Goal: Check status

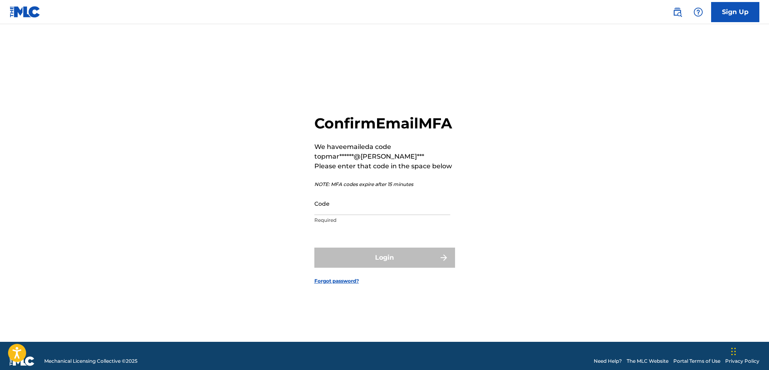
click at [38, 14] on img at bounding box center [25, 12] width 31 height 12
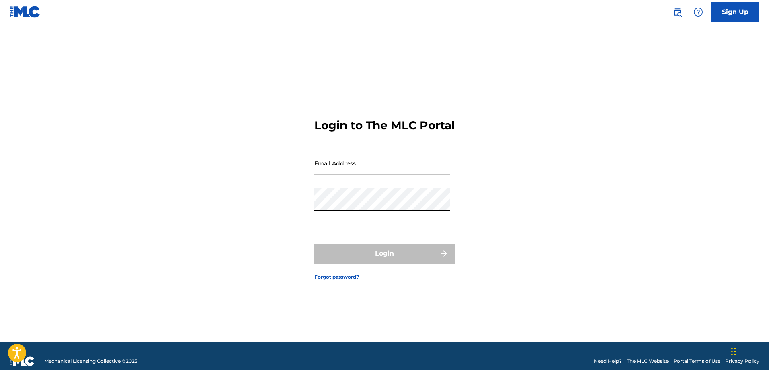
type input "[EMAIL_ADDRESS][PERSON_NAME][DOMAIN_NAME]"
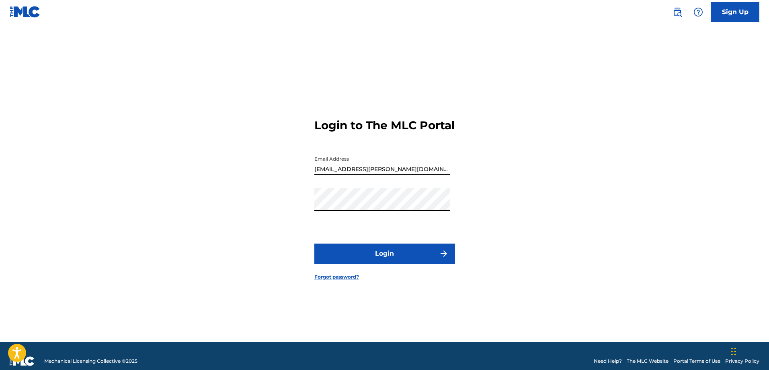
click at [338, 255] on button "Login" at bounding box center [384, 253] width 141 height 20
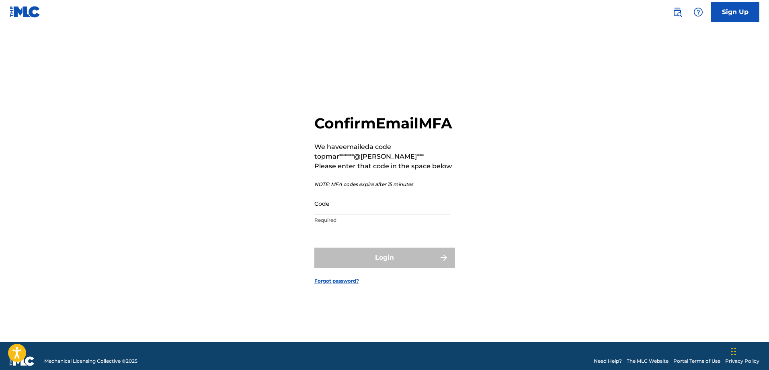
click at [330, 215] on input "Code" at bounding box center [382, 203] width 136 height 23
paste input "074048"
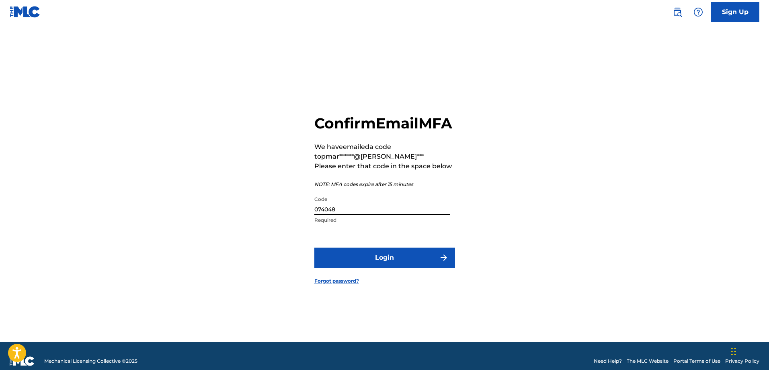
type input "074048"
click at [337, 263] on button "Login" at bounding box center [384, 257] width 141 height 20
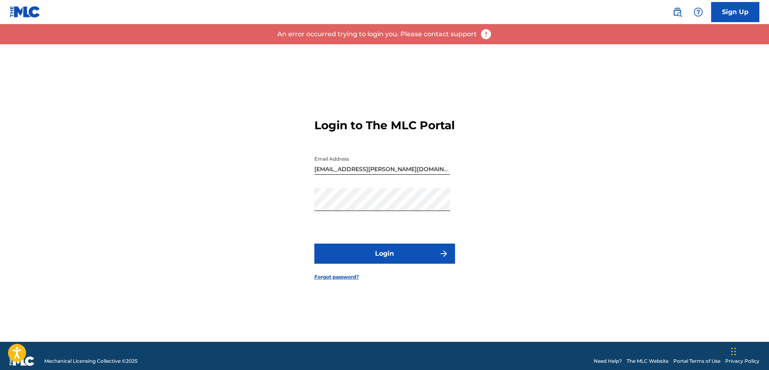
click at [356, 254] on button "Login" at bounding box center [384, 253] width 141 height 20
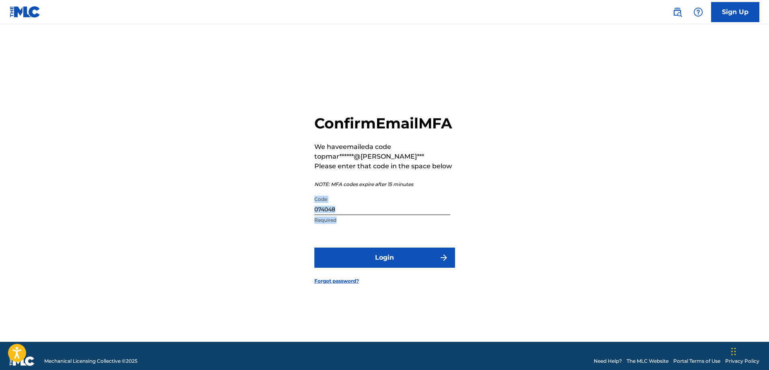
drag, startPoint x: 341, startPoint y: 226, endPoint x: 318, endPoint y: 220, distance: 24.5
click at [273, 223] on div "Confirm Email MFA We have emailed a code to pmar******@[PERSON_NAME]*** Please …" at bounding box center [384, 192] width 563 height 297
drag, startPoint x: 349, startPoint y: 218, endPoint x: 354, endPoint y: 219, distance: 5.4
click at [349, 215] on input "074048" at bounding box center [382, 203] width 136 height 23
click at [358, 215] on input "074048" at bounding box center [382, 203] width 136 height 23
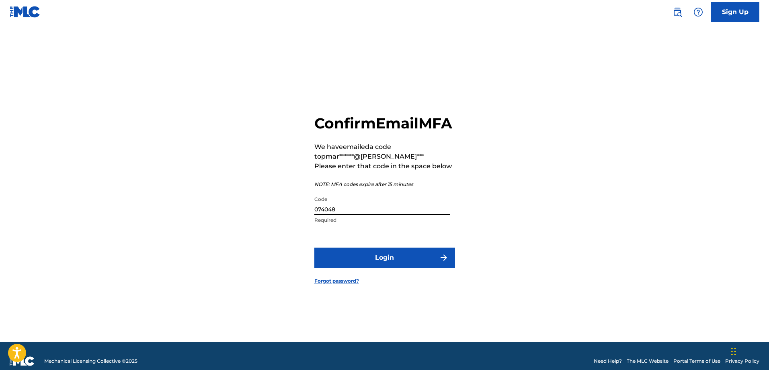
drag, startPoint x: 353, startPoint y: 216, endPoint x: 284, endPoint y: 215, distance: 69.6
click at [284, 215] on div "Confirm Email MFA We have emailed a code to pmar******@[PERSON_NAME]*** Please …" at bounding box center [384, 192] width 563 height 297
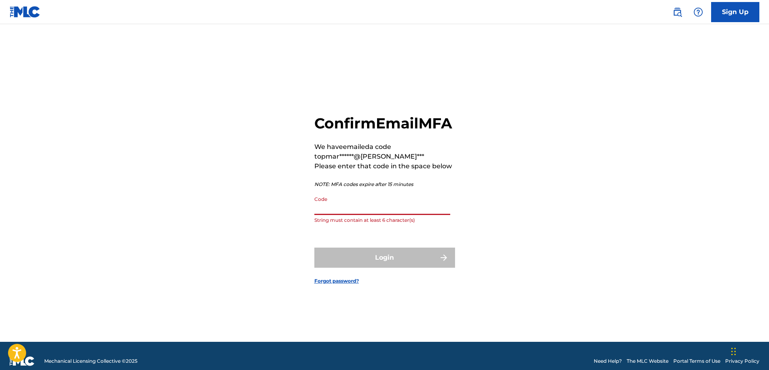
click at [358, 215] on input "Code" at bounding box center [382, 203] width 136 height 23
paste input "526231"
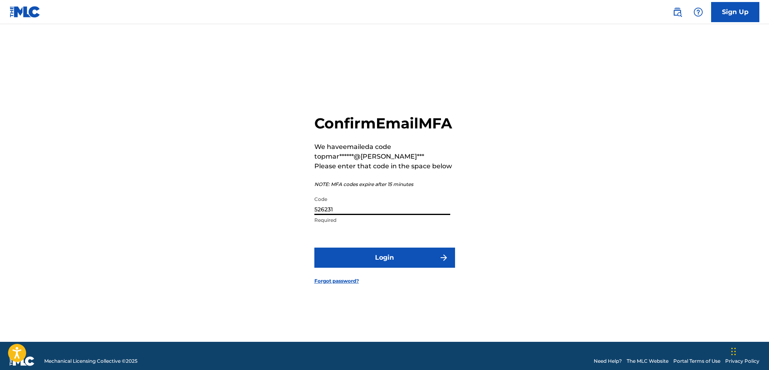
type input "526231"
click at [341, 267] on button "Login" at bounding box center [384, 257] width 141 height 20
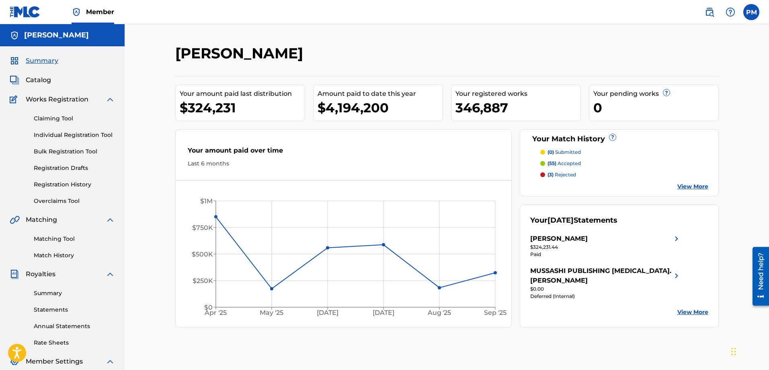
click at [69, 184] on link "Registration History" at bounding box center [74, 184] width 81 height 8
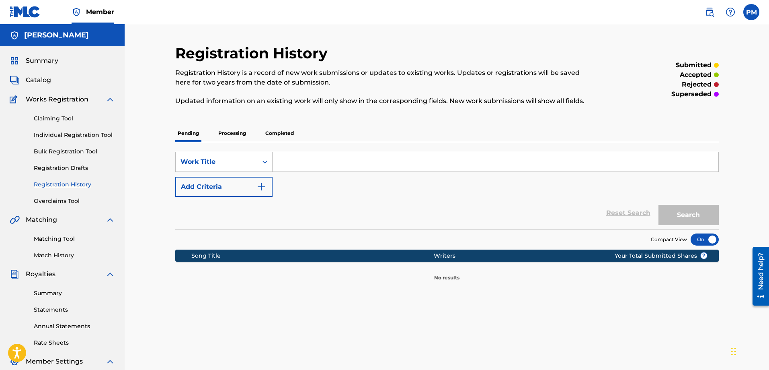
click at [233, 133] on p "Processing" at bounding box center [232, 133] width 33 height 17
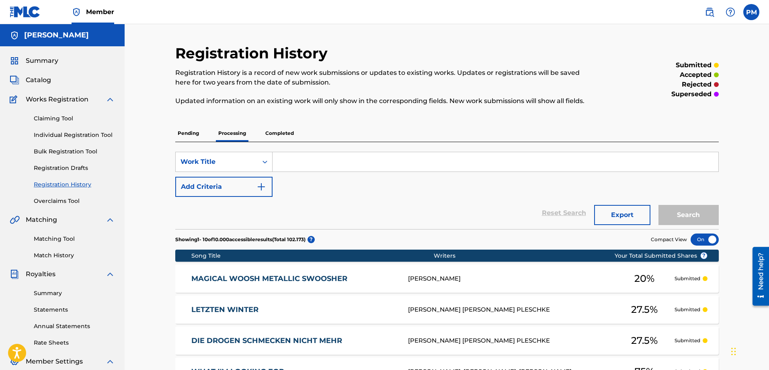
click at [46, 60] on span "Summary" at bounding box center [42, 61] width 33 height 10
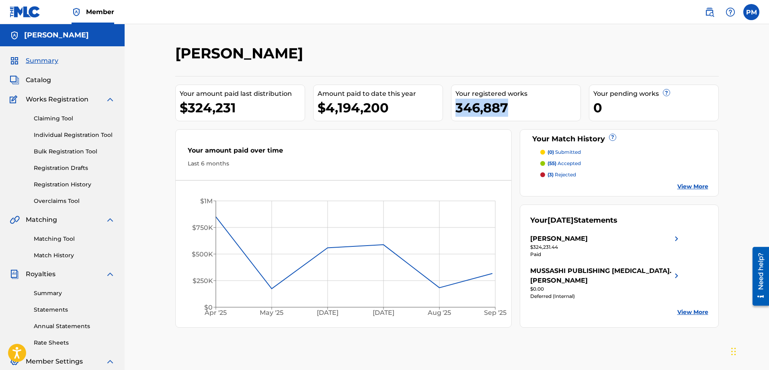
drag, startPoint x: 513, startPoint y: 110, endPoint x: 457, endPoint y: 111, distance: 56.3
click at [457, 111] on div "346,887" at bounding box center [518, 108] width 125 height 18
